Goal: Register for event/course

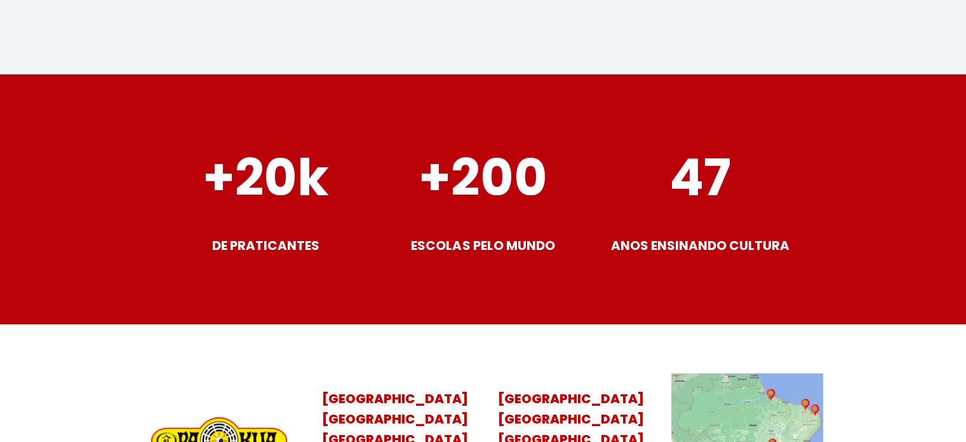
scroll to position [5167, 0]
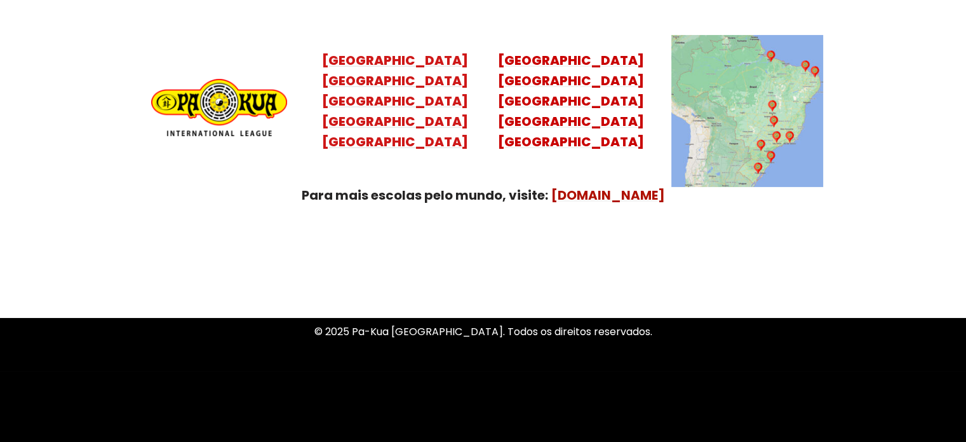
click at [395, 72] on mark "[GEOGRAPHIC_DATA] [GEOGRAPHIC_DATA] [GEOGRAPHIC_DATA] [GEOGRAPHIC_DATA]" at bounding box center [395, 111] width 146 height 79
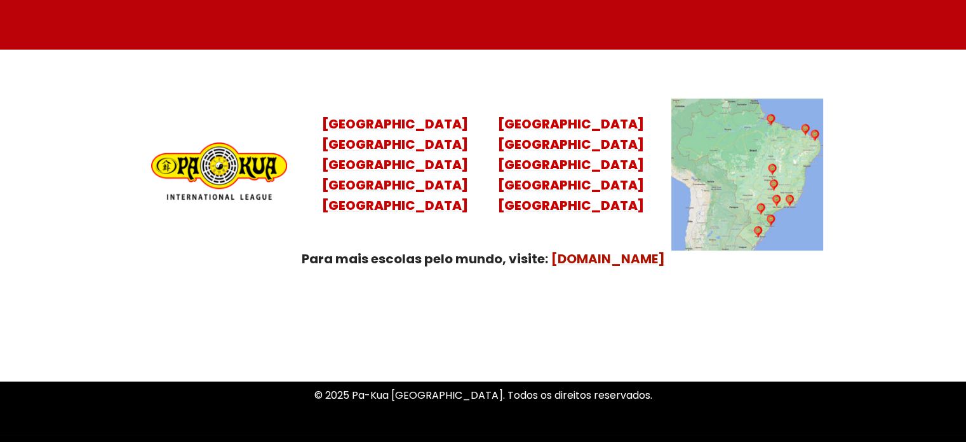
click at [768, 135] on img at bounding box center [748, 174] width 152 height 152
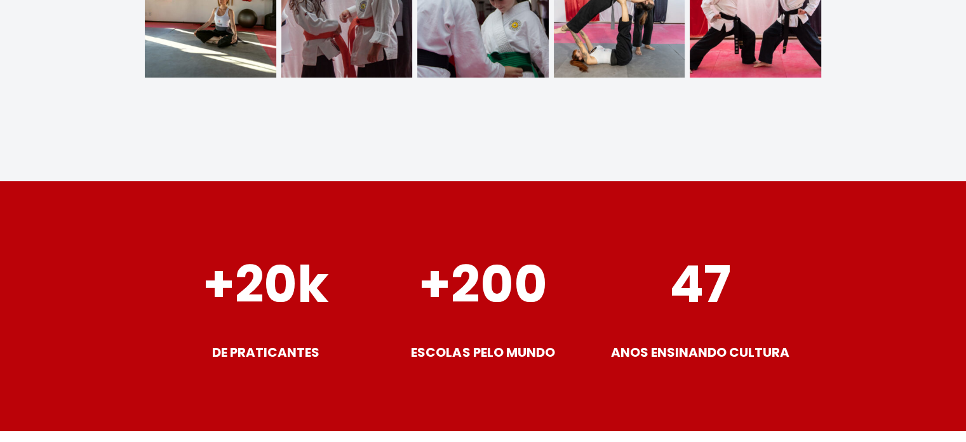
scroll to position [5167, 0]
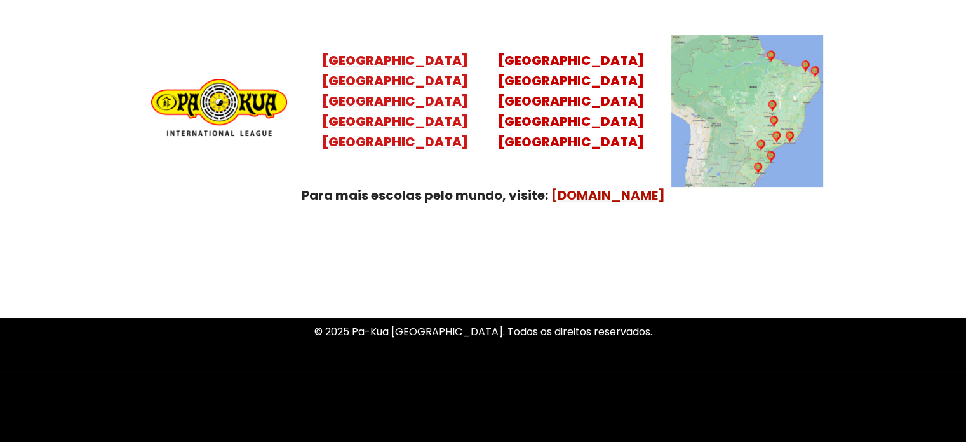
click at [397, 72] on mark "Santa Catarina Paraná São Paulo Rio de Janeiro" at bounding box center [395, 111] width 146 height 79
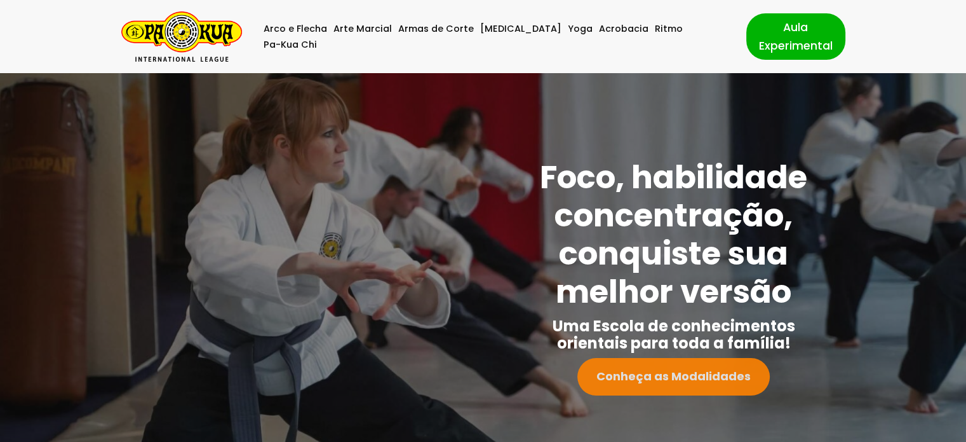
click at [669, 383] on strong "Conheça as Modalidades" at bounding box center [674, 376] width 154 height 16
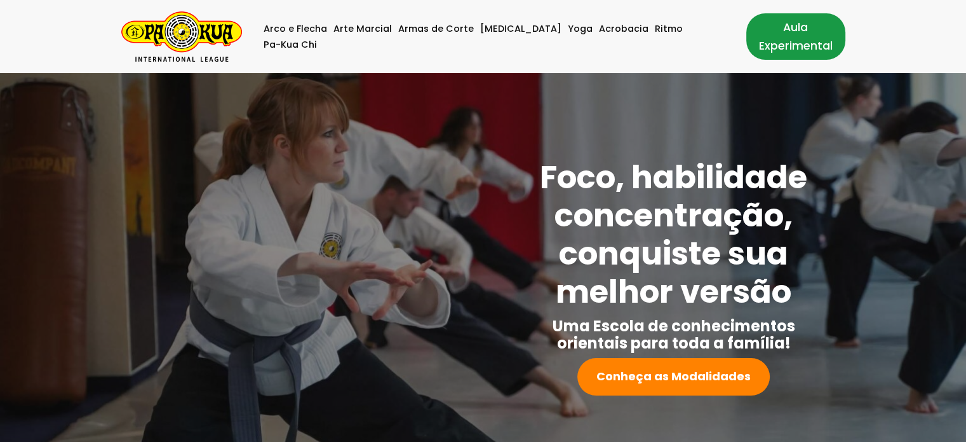
click at [773, 41] on link "Aula Experimental" at bounding box center [796, 36] width 99 height 46
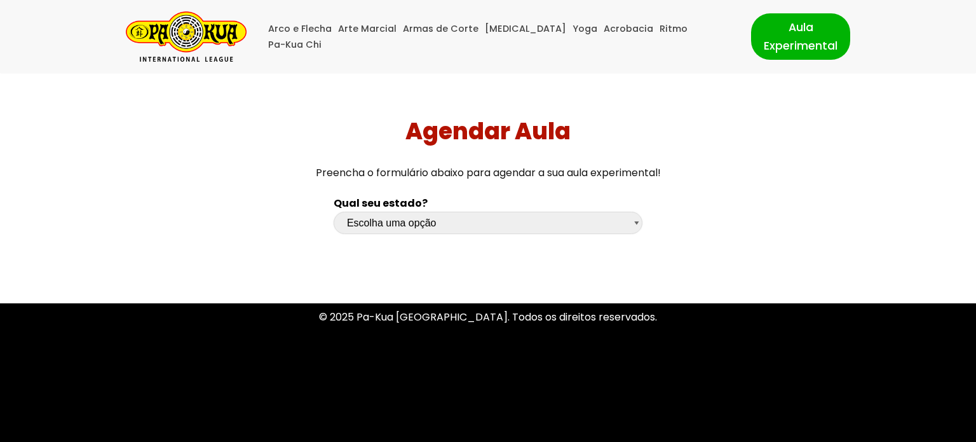
click at [613, 223] on select "Escolha uma opção [GEOGRAPHIC_DATA] [GEOGRAPHIC_DATA] [GEOGRAPHIC_DATA] [GEOGRA…" at bounding box center [488, 223] width 309 height 22
select select "sc"
click at [334, 212] on select "Escolha uma opção [GEOGRAPHIC_DATA] [GEOGRAPHIC_DATA] [GEOGRAPHIC_DATA] [GEOGRA…" at bounding box center [488, 223] width 309 height 22
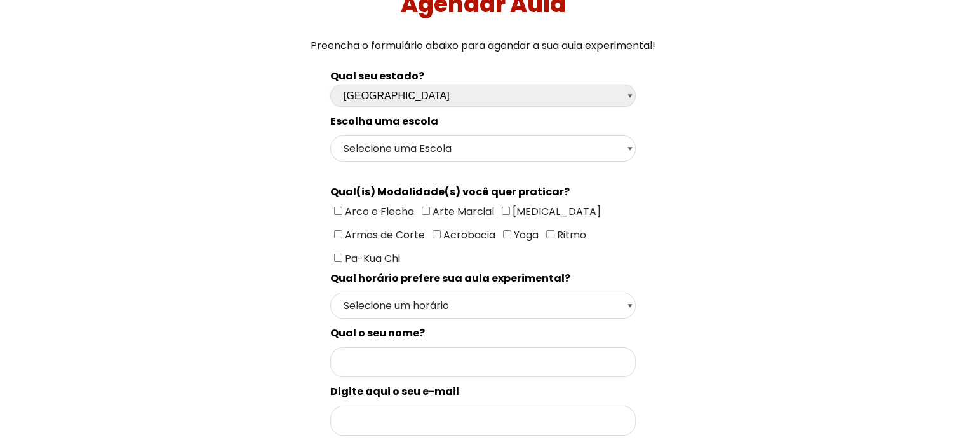
scroll to position [191, 0]
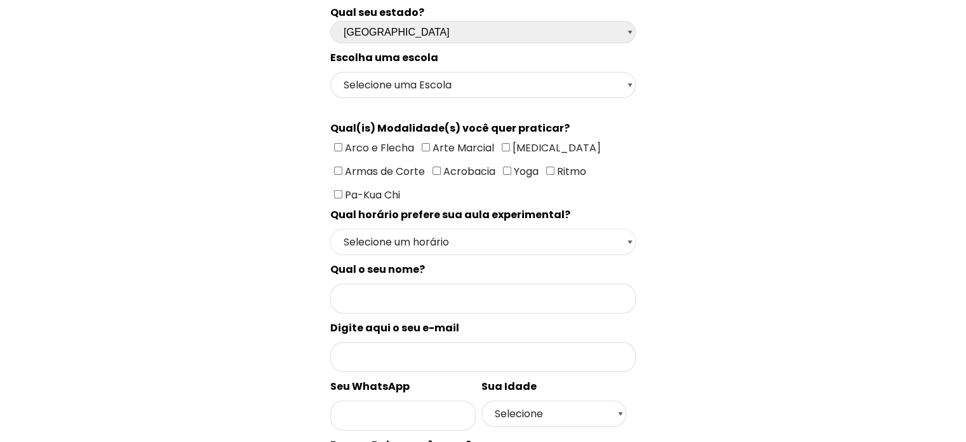
click at [539, 229] on select "Selecione um horário Manhã Tarde Noite" at bounding box center [483, 242] width 306 height 26
select select "Noite"
click at [330, 255] on select "Selecione um horário Manhã Tarde Noite" at bounding box center [483, 242] width 306 height 26
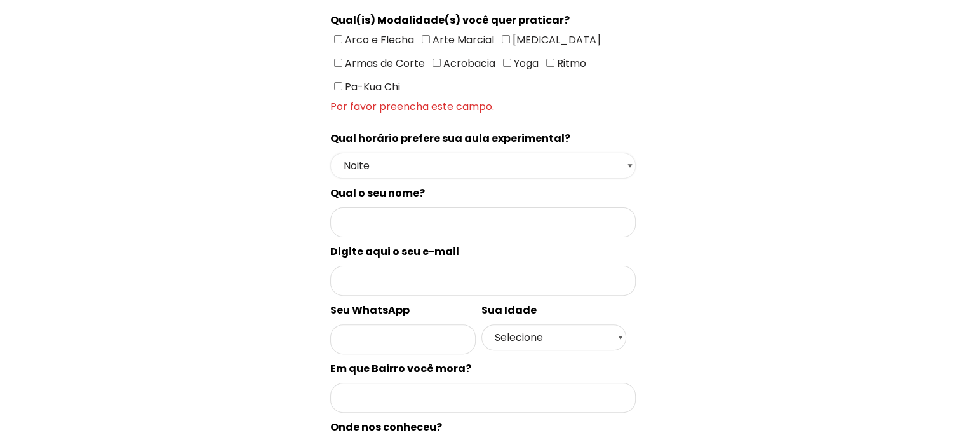
scroll to position [0, 0]
